Goal: Information Seeking & Learning: Learn about a topic

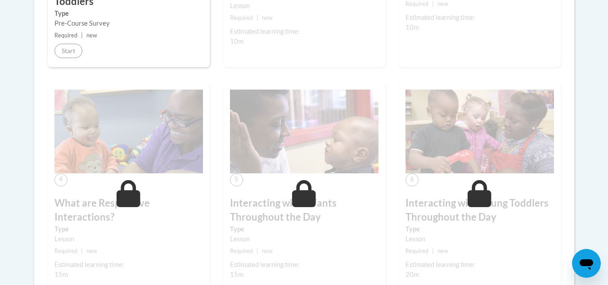
scroll to position [425, 0]
click at [305, 195] on icon at bounding box center [304, 193] width 24 height 27
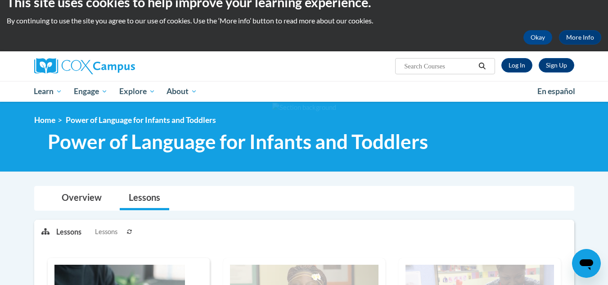
scroll to position [0, 0]
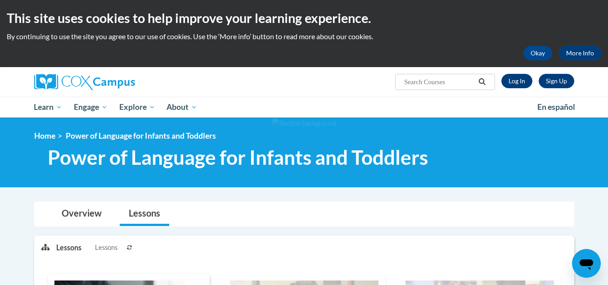
click at [107, 249] on span "Lessons" at bounding box center [106, 248] width 23 height 10
click at [97, 215] on link "Overview" at bounding box center [82, 214] width 58 height 24
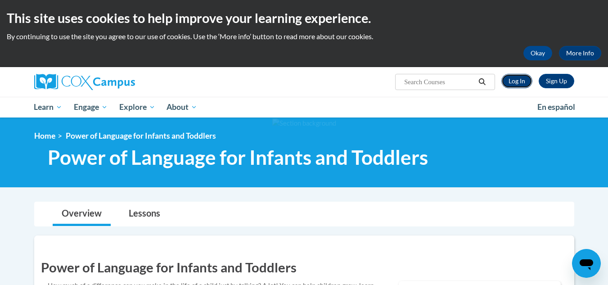
click at [514, 83] on link "Log In" at bounding box center [517, 81] width 31 height 14
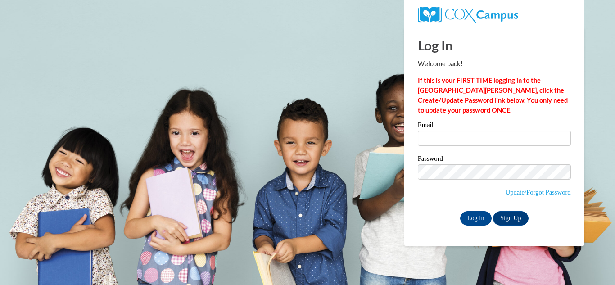
click at [490, 126] on label "Email" at bounding box center [494, 126] width 153 height 9
click at [490, 131] on input "Email" at bounding box center [494, 138] width 153 height 15
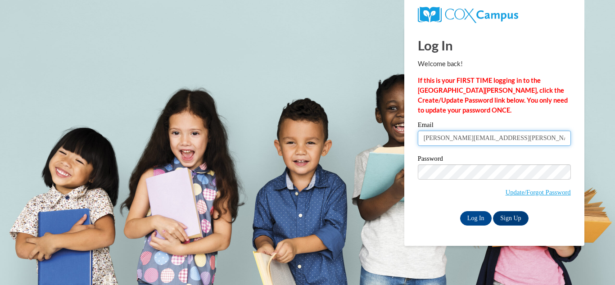
type input "nyla.hoskins.ccs@gmail.com"
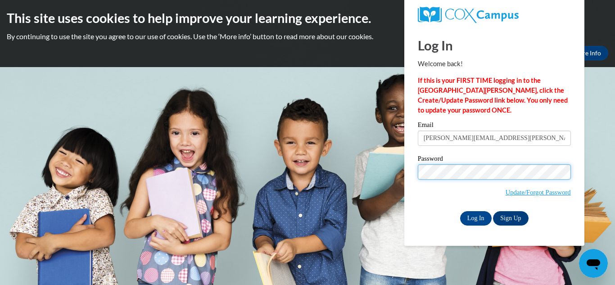
click at [460, 211] on input "Log In" at bounding box center [476, 218] width 32 height 14
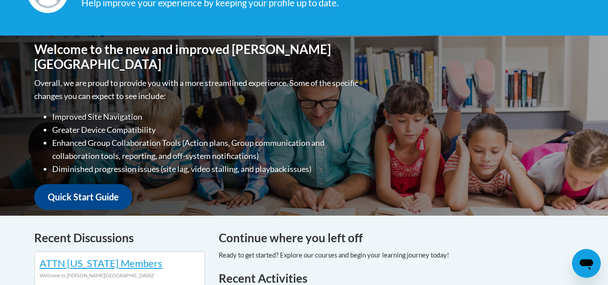
scroll to position [271, 0]
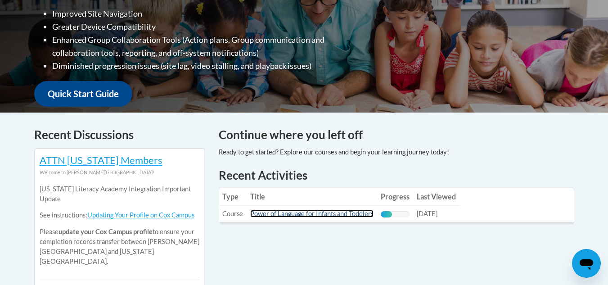
click at [299, 215] on link "Power of Language for Infants and Toddlers" at bounding box center [311, 214] width 123 height 8
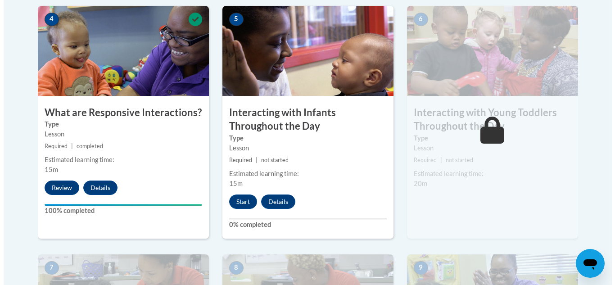
scroll to position [559, 0]
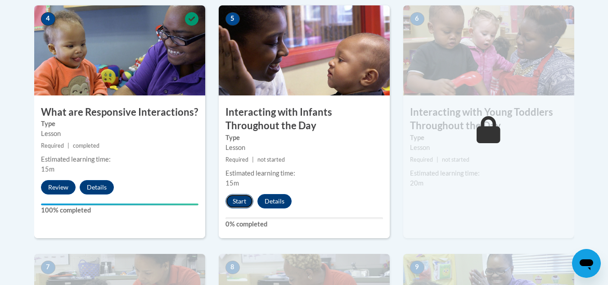
click at [243, 194] on button "Start" at bounding box center [240, 201] width 28 height 14
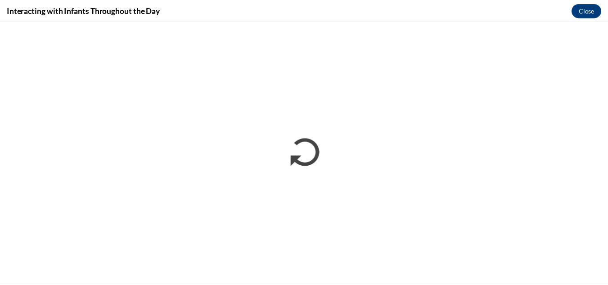
scroll to position [0, 0]
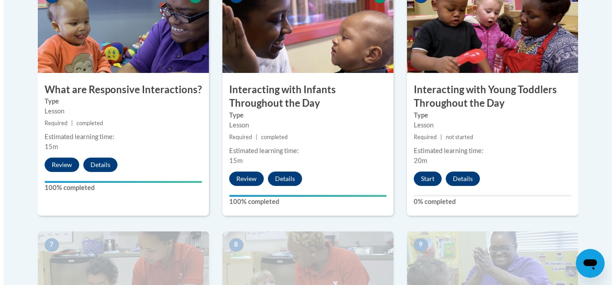
scroll to position [581, 0]
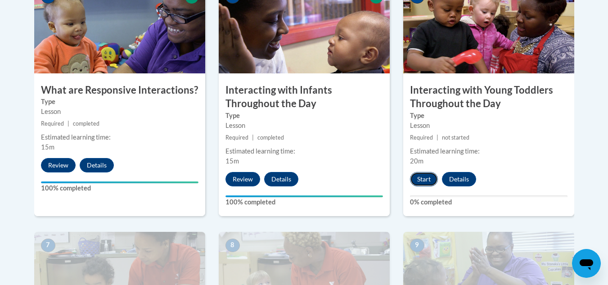
click at [416, 172] on button "Start" at bounding box center [424, 179] width 28 height 14
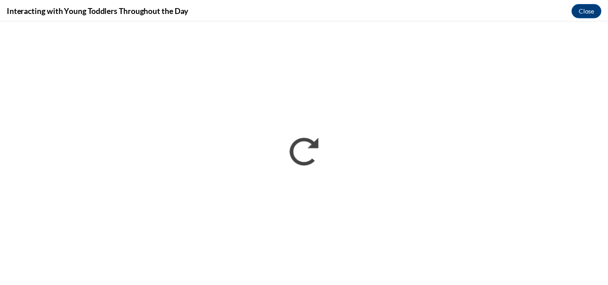
scroll to position [0, 0]
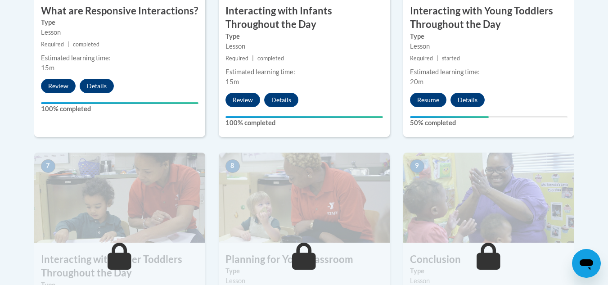
scroll to position [662, 0]
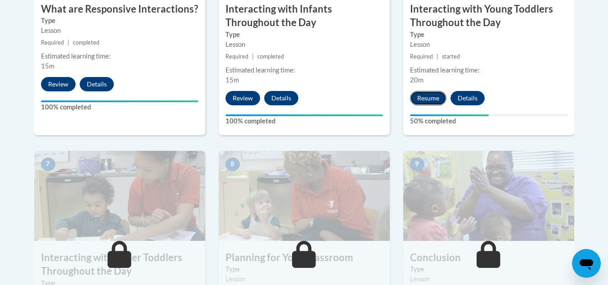
click at [431, 91] on button "Resume" at bounding box center [428, 98] width 36 height 14
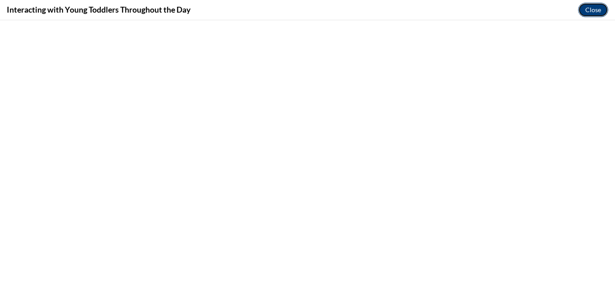
click at [590, 7] on button "Close" at bounding box center [593, 10] width 30 height 14
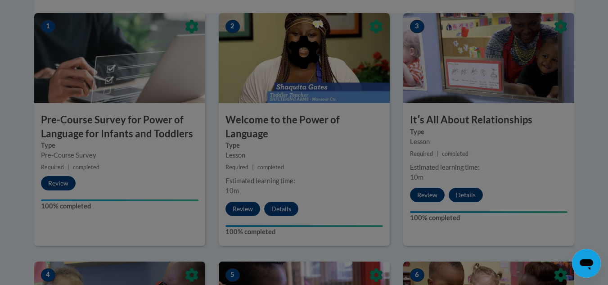
scroll to position [0, 0]
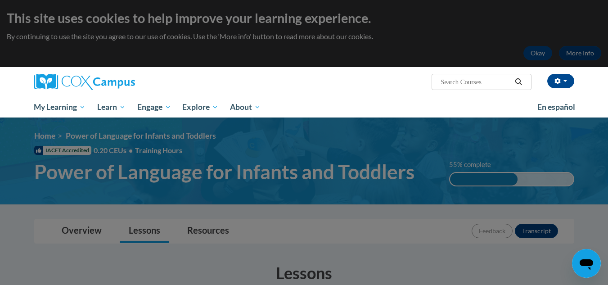
click at [357, 200] on div at bounding box center [304, 142] width 608 height 285
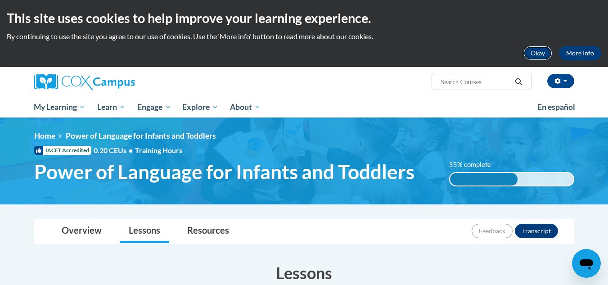
click at [534, 48] on button "Okay" at bounding box center [538, 53] width 29 height 14
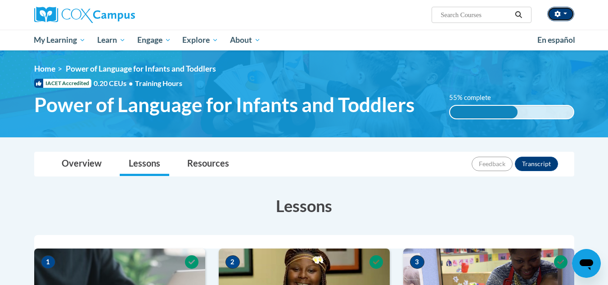
click at [560, 10] on button "button" at bounding box center [561, 14] width 27 height 14
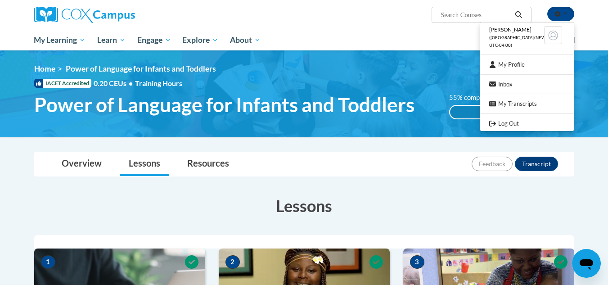
click at [526, 130] on ul "[PERSON_NAME] ([GEOGRAPHIC_DATA]/New_York UTC-04:00) My Profile Inbox My Transc…" at bounding box center [527, 76] width 95 height 109
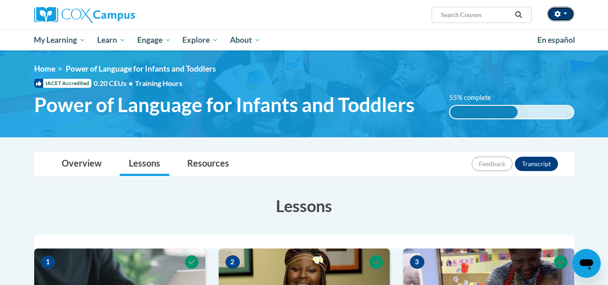
click at [565, 18] on button "button" at bounding box center [561, 14] width 27 height 14
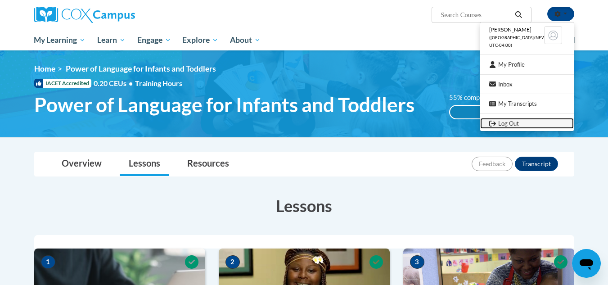
click at [494, 121] on icon "Logout" at bounding box center [493, 123] width 7 height 7
